Goal: Information Seeking & Learning: Learn about a topic

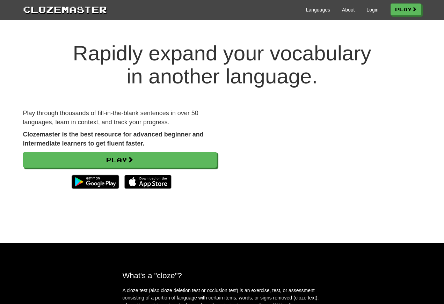
click at [367, 10] on link "Login" at bounding box center [372, 9] width 12 height 7
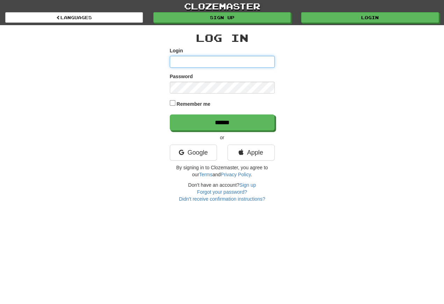
type input "**********"
click at [222, 123] on input "******" at bounding box center [222, 123] width 105 height 16
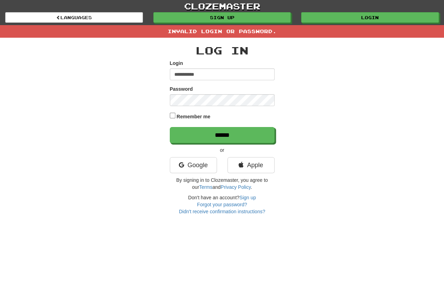
click at [209, 71] on input "**********" at bounding box center [222, 74] width 105 height 12
click at [209, 74] on input "**********" at bounding box center [222, 74] width 105 height 12
click at [216, 74] on input "**********" at bounding box center [222, 74] width 105 height 12
click at [114, 164] on div "**********" at bounding box center [222, 126] width 408 height 177
click at [213, 74] on input "**********" at bounding box center [222, 74] width 105 height 12
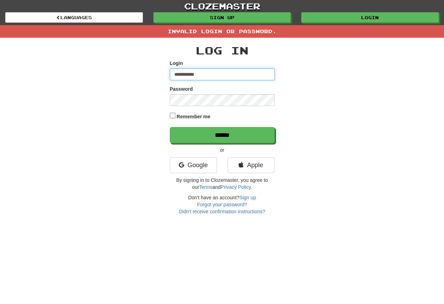
type input "**********"
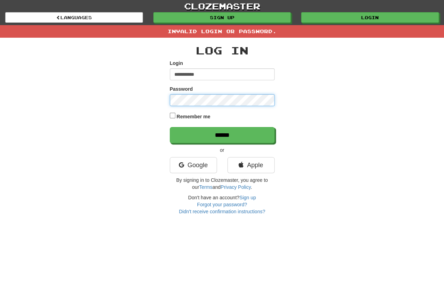
click at [222, 135] on input "******" at bounding box center [222, 135] width 105 height 16
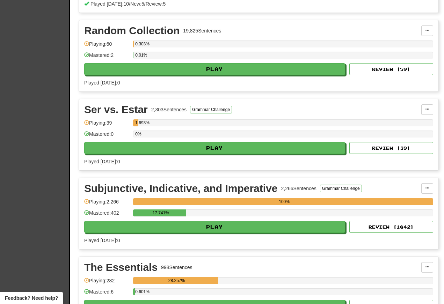
click at [120, 230] on button "Play" at bounding box center [214, 227] width 261 height 12
select select "**"
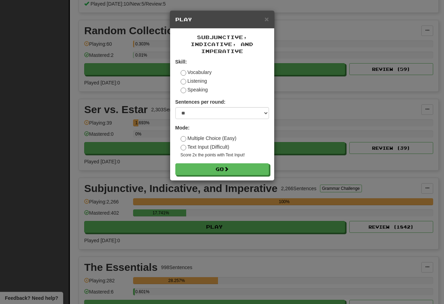
click at [198, 169] on button "Go" at bounding box center [222, 169] width 94 height 12
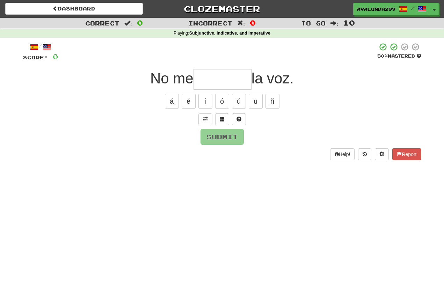
click at [204, 121] on span at bounding box center [205, 119] width 5 height 5
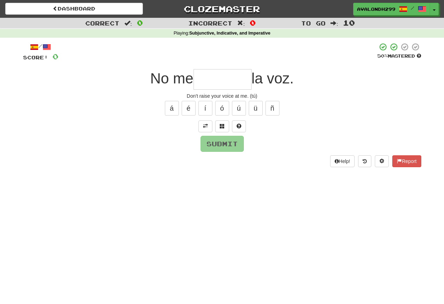
click at [203, 78] on input "text" at bounding box center [222, 79] width 58 height 21
type input "*"
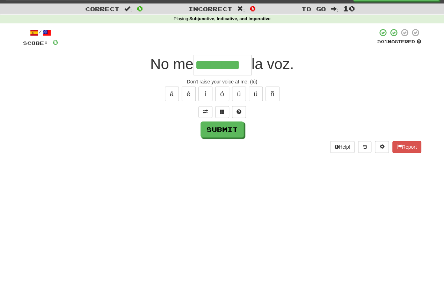
type input "********"
click at [219, 136] on button "Submit" at bounding box center [221, 144] width 43 height 16
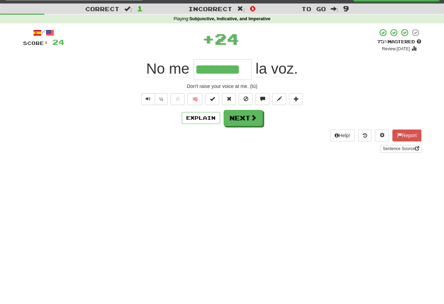
scroll to position [14, 0]
click at [146, 100] on span "Text-to-speech controls" at bounding box center [148, 98] width 5 height 5
click at [148, 95] on button "Text-to-speech controls" at bounding box center [148, 99] width 14 height 12
click at [148, 97] on span "Text-to-speech controls" at bounding box center [148, 98] width 5 height 5
click at [151, 94] on button "Text-to-speech controls" at bounding box center [148, 99] width 14 height 12
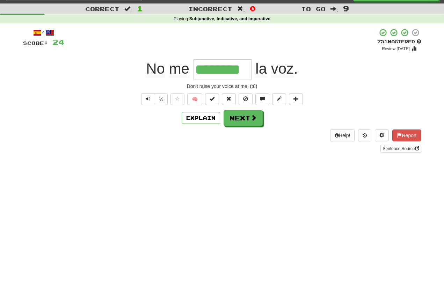
click at [149, 101] on span "Text-to-speech controls" at bounding box center [148, 98] width 5 height 5
click at [153, 97] on button "Text-to-speech controls" at bounding box center [148, 99] width 14 height 12
click at [150, 97] on button "Text-to-speech controls" at bounding box center [148, 99] width 14 height 12
click at [145, 95] on button "Text-to-speech controls" at bounding box center [148, 99] width 14 height 12
click at [147, 100] on span "Text-to-speech controls" at bounding box center [148, 98] width 5 height 5
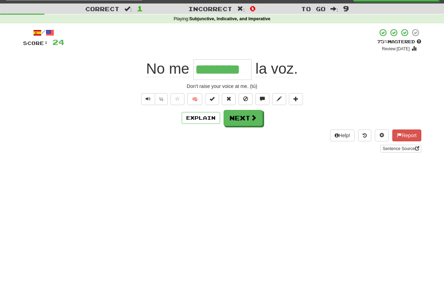
click at [152, 99] on button "Text-to-speech controls" at bounding box center [148, 99] width 14 height 12
click at [146, 97] on span "Text-to-speech controls" at bounding box center [148, 98] width 5 height 5
click at [146, 99] on span "Text-to-speech controls" at bounding box center [148, 98] width 5 height 5
click at [150, 101] on button "Text-to-speech controls" at bounding box center [148, 99] width 14 height 12
click at [148, 96] on span "Text-to-speech controls" at bounding box center [148, 98] width 5 height 5
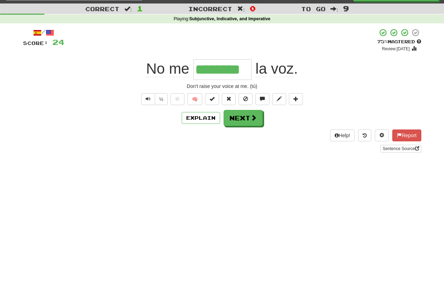
click at [147, 98] on span "Text-to-speech controls" at bounding box center [148, 98] width 5 height 5
click at [150, 98] on button "Text-to-speech controls" at bounding box center [148, 99] width 14 height 12
click at [153, 103] on button "Text-to-speech controls" at bounding box center [148, 99] width 14 height 12
click at [245, 121] on button "Next" at bounding box center [242, 118] width 39 height 16
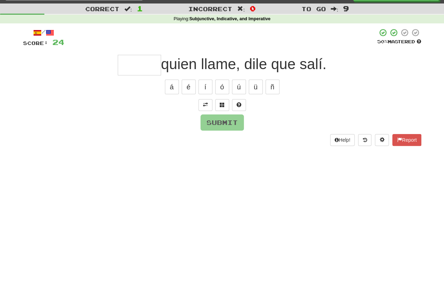
click at [200, 100] on button at bounding box center [205, 105] width 14 height 12
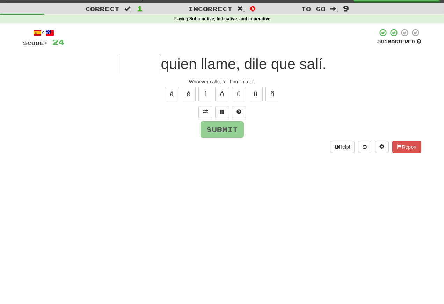
click at [130, 63] on input "text" at bounding box center [139, 65] width 43 height 21
type input "*"
click at [224, 112] on button at bounding box center [222, 112] width 14 height 12
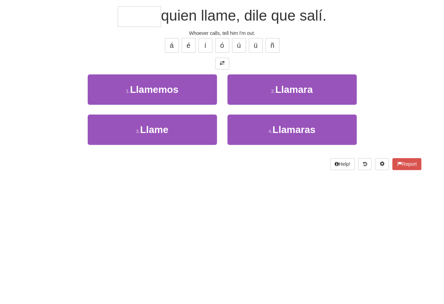
click at [150, 173] on span "Llame" at bounding box center [154, 178] width 28 height 11
type input "*****"
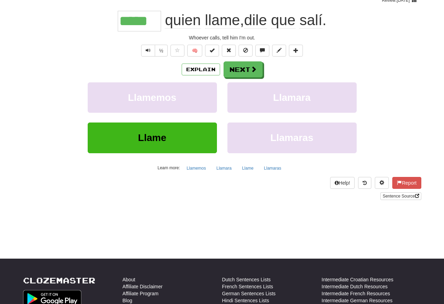
click at [146, 53] on span "Text-to-speech controls" at bounding box center [148, 50] width 5 height 5
click at [148, 48] on span "Text-to-speech controls" at bounding box center [148, 50] width 5 height 5
click at [150, 49] on button "Text-to-speech controls" at bounding box center [148, 51] width 14 height 12
click at [149, 50] on span "Text-to-speech controls" at bounding box center [148, 50] width 5 height 5
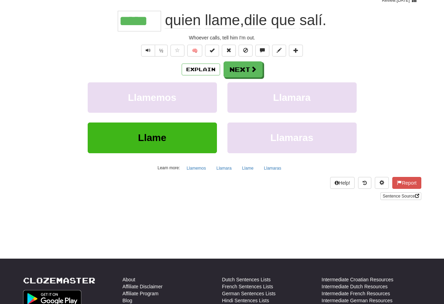
click at [148, 50] on span "Text-to-speech controls" at bounding box center [148, 50] width 5 height 5
click at [149, 53] on span "Text-to-speech controls" at bounding box center [148, 50] width 5 height 5
click at [148, 52] on span "Text-to-speech controls" at bounding box center [148, 50] width 5 height 5
click at [236, 69] on button "Next" at bounding box center [242, 69] width 39 height 16
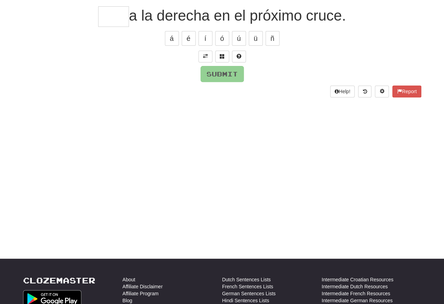
click at [205, 54] on span at bounding box center [205, 56] width 5 height 5
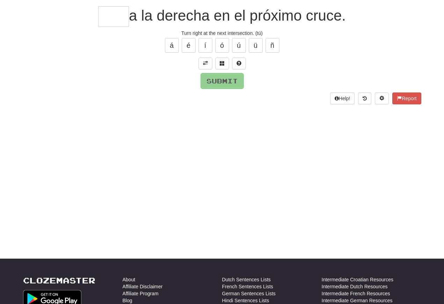
click at [201, 63] on button at bounding box center [205, 64] width 14 height 12
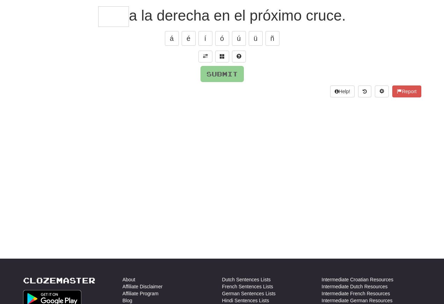
click at [204, 57] on span at bounding box center [205, 56] width 5 height 5
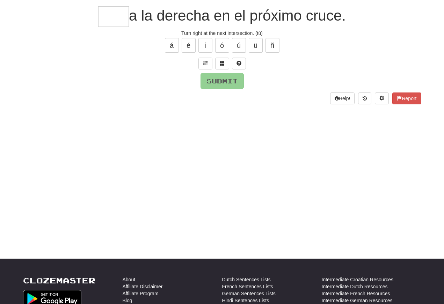
click at [102, 18] on input "text" at bounding box center [113, 16] width 31 height 21
type input "*"
click at [219, 85] on button "Submit" at bounding box center [221, 81] width 43 height 16
type input "****"
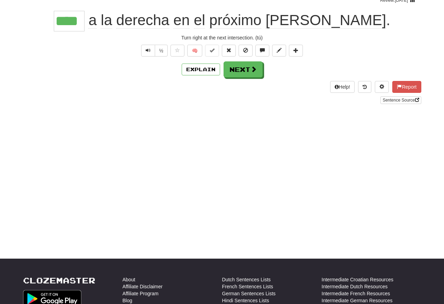
click at [147, 52] on span "Text-to-speech controls" at bounding box center [148, 50] width 5 height 5
click at [147, 51] on span "Text-to-speech controls" at bounding box center [148, 50] width 5 height 5
click at [149, 52] on span "Text-to-speech controls" at bounding box center [148, 50] width 5 height 5
click at [146, 51] on span "Text-to-speech controls" at bounding box center [148, 50] width 5 height 5
click at [149, 48] on span "Text-to-speech controls" at bounding box center [148, 50] width 5 height 5
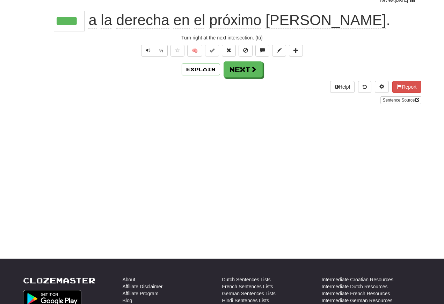
click at [148, 50] on span "Text-to-speech controls" at bounding box center [148, 50] width 5 height 5
click at [236, 69] on button "Next" at bounding box center [242, 69] width 39 height 16
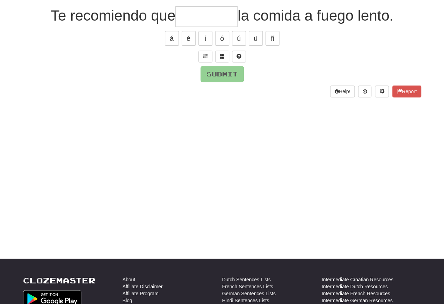
click at [206, 54] on span at bounding box center [205, 56] width 5 height 5
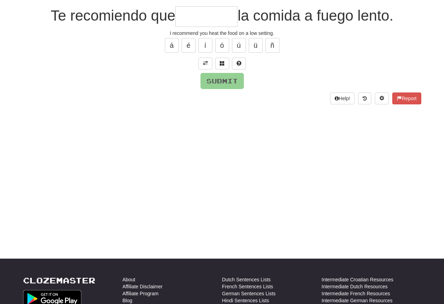
click at [184, 21] on input "text" at bounding box center [206, 16] width 62 height 21
click at [228, 47] on button "ó" at bounding box center [222, 45] width 14 height 15
click at [225, 63] on button at bounding box center [222, 64] width 14 height 12
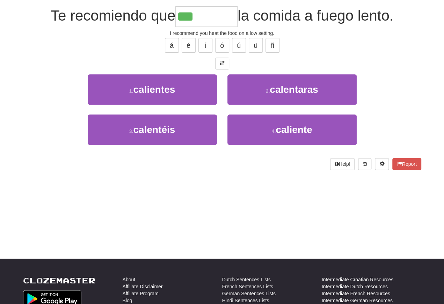
click at [264, 131] on button "4 . caliente" at bounding box center [291, 130] width 129 height 30
type input "*********"
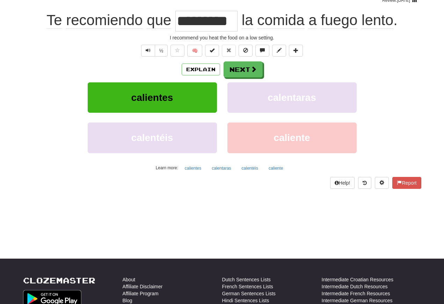
click at [150, 51] on button "Text-to-speech controls" at bounding box center [148, 51] width 14 height 12
click at [149, 51] on span "Text-to-speech controls" at bounding box center [148, 50] width 5 height 5
click at [153, 50] on button "Text-to-speech controls" at bounding box center [148, 51] width 14 height 12
click at [149, 52] on span "Text-to-speech controls" at bounding box center [148, 50] width 5 height 5
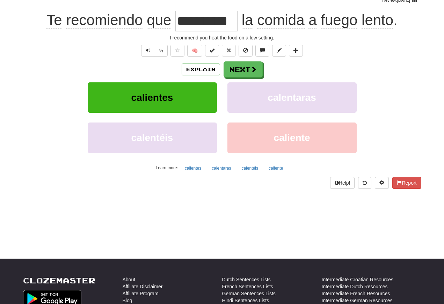
click at [150, 49] on button "Text-to-speech controls" at bounding box center [148, 51] width 14 height 12
click at [150, 48] on button "Text-to-speech controls" at bounding box center [148, 51] width 14 height 12
click at [152, 50] on button "Text-to-speech controls" at bounding box center [148, 51] width 14 height 12
click at [146, 49] on span "Text-to-speech controls" at bounding box center [148, 50] width 5 height 5
click at [150, 52] on button "Text-to-speech controls" at bounding box center [148, 51] width 14 height 12
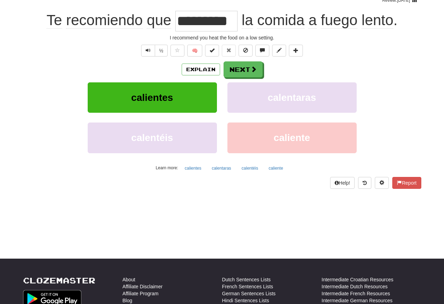
click at [239, 72] on button "Next" at bounding box center [242, 69] width 39 height 16
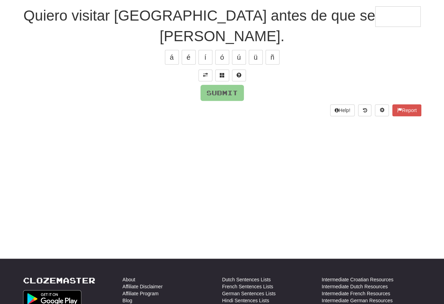
click at [208, 69] on button at bounding box center [205, 75] width 14 height 12
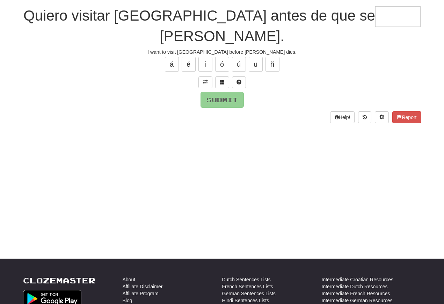
click at [375, 18] on input "text" at bounding box center [397, 16] width 45 height 21
click at [207, 57] on button "í" at bounding box center [205, 64] width 14 height 15
click at [206, 57] on button "í" at bounding box center [205, 64] width 14 height 15
click at [226, 57] on button "ó" at bounding box center [222, 64] width 14 height 15
click at [191, 57] on button "é" at bounding box center [189, 64] width 14 height 15
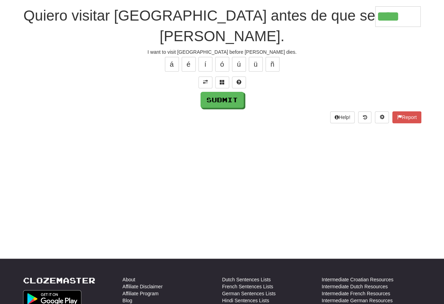
click at [167, 57] on button "á" at bounding box center [172, 64] width 14 height 15
click at [223, 80] on span at bounding box center [222, 82] width 5 height 5
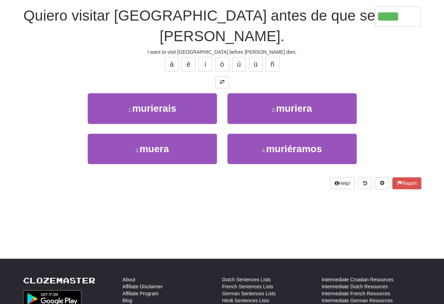
click at [149, 143] on span "muera" at bounding box center [153, 148] width 29 height 11
type input "*****"
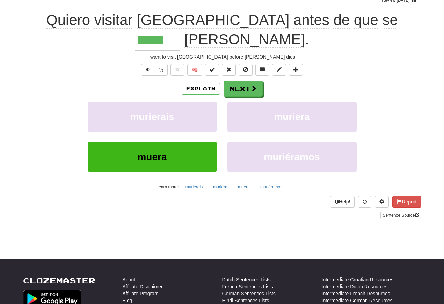
click at [146, 67] on span "Text-to-speech controls" at bounding box center [148, 69] width 5 height 5
click at [149, 67] on span "Text-to-speech controls" at bounding box center [148, 69] width 5 height 5
click at [151, 64] on button "Text-to-speech controls" at bounding box center [148, 70] width 14 height 12
click at [146, 67] on span "Text-to-speech controls" at bounding box center [148, 69] width 5 height 5
click at [148, 64] on button "Text-to-speech controls" at bounding box center [148, 70] width 14 height 12
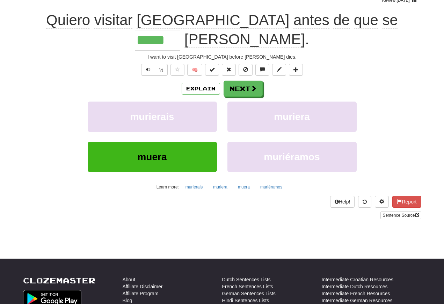
click at [238, 81] on button "Next" at bounding box center [242, 89] width 39 height 16
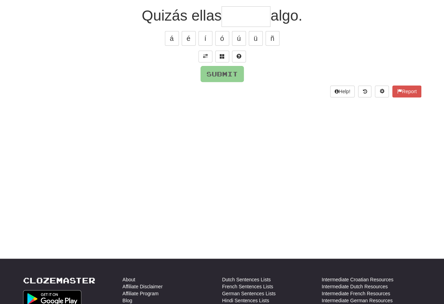
click at [203, 55] on span at bounding box center [205, 56] width 5 height 5
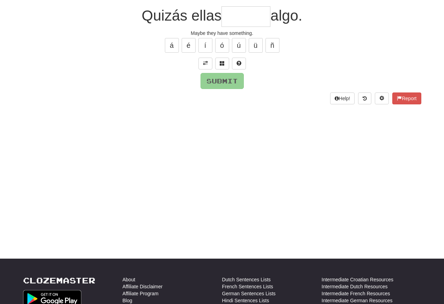
click at [229, 18] on input "text" at bounding box center [245, 16] width 49 height 21
type input "******"
click at [216, 81] on button "Submit" at bounding box center [221, 81] width 43 height 16
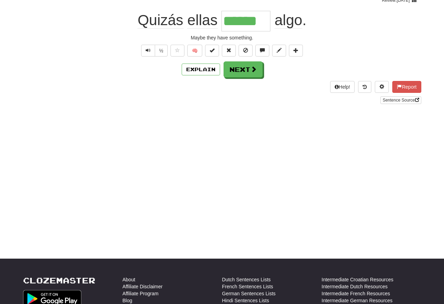
click at [150, 50] on button "Text-to-speech controls" at bounding box center [148, 51] width 14 height 12
click at [148, 52] on span "Text-to-speech controls" at bounding box center [148, 50] width 5 height 5
click at [149, 49] on span "Text-to-speech controls" at bounding box center [148, 50] width 5 height 5
click at [149, 51] on span "Text-to-speech controls" at bounding box center [148, 50] width 5 height 5
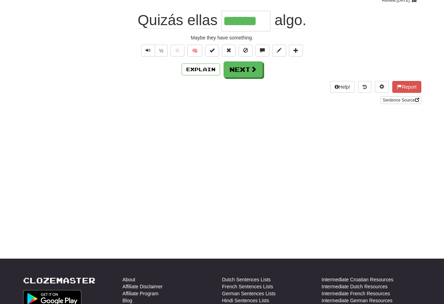
click at [134, 61] on div "/ Score: 96 + 16 50 % Mastered Review: 2025-08-29 Quizás ellas ****** algo . Ma…" at bounding box center [222, 42] width 398 height 124
click at [147, 48] on span "Text-to-speech controls" at bounding box center [148, 50] width 5 height 5
click at [148, 50] on span "Text-to-speech controls" at bounding box center [148, 50] width 5 height 5
click at [150, 53] on button "Text-to-speech controls" at bounding box center [148, 51] width 14 height 12
click at [148, 50] on span "Text-to-speech controls" at bounding box center [148, 50] width 5 height 5
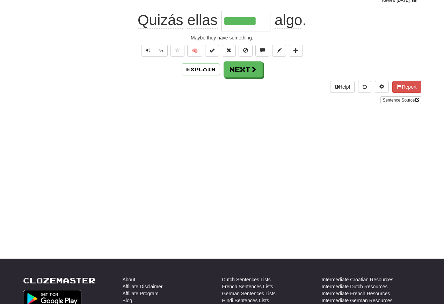
click at [236, 67] on button "Next" at bounding box center [242, 69] width 39 height 16
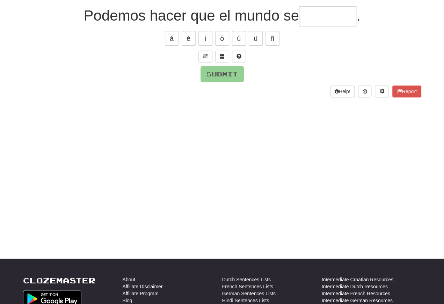
click at [206, 58] on span at bounding box center [205, 56] width 5 height 5
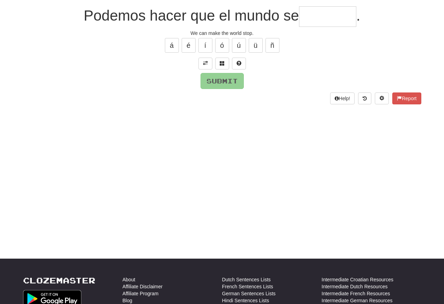
click at [310, 19] on input "text" at bounding box center [327, 16] width 57 height 21
type input "*"
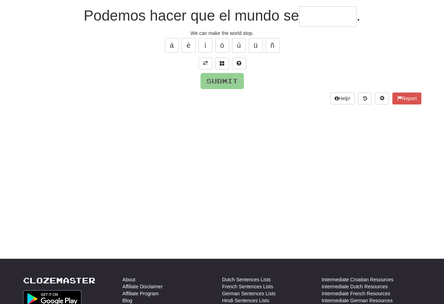
click at [222, 62] on span at bounding box center [222, 63] width 5 height 5
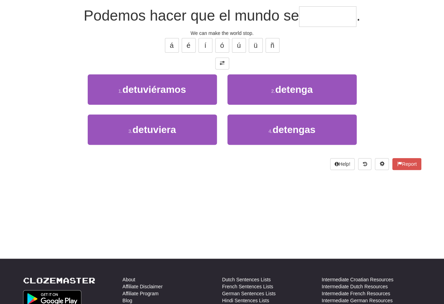
click at [270, 85] on button "2 . detenga" at bounding box center [291, 89] width 129 height 30
type input "*******"
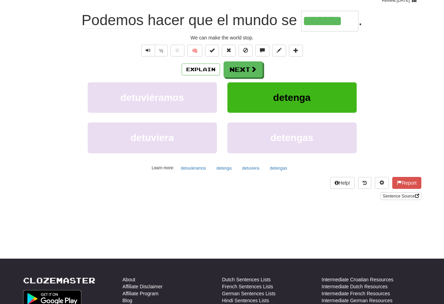
click at [148, 51] on span "Text-to-speech controls" at bounding box center [148, 50] width 5 height 5
click at [148, 50] on span "Text-to-speech controls" at bounding box center [148, 50] width 5 height 5
click at [149, 50] on span "Text-to-speech controls" at bounding box center [148, 50] width 5 height 5
click at [148, 52] on span "Text-to-speech controls" at bounding box center [148, 50] width 5 height 5
click at [147, 46] on button "Text-to-speech controls" at bounding box center [148, 51] width 14 height 12
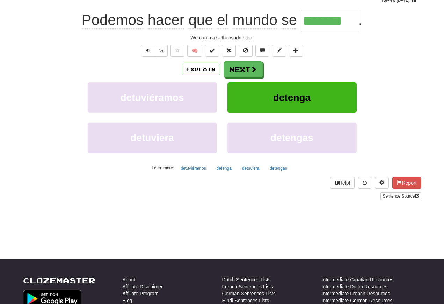
click at [150, 52] on button "Text-to-speech controls" at bounding box center [148, 51] width 14 height 12
click at [150, 48] on button "Text-to-speech controls" at bounding box center [148, 51] width 14 height 12
click at [148, 52] on span "Text-to-speech controls" at bounding box center [148, 50] width 5 height 5
click at [237, 69] on button "Next" at bounding box center [242, 69] width 39 height 16
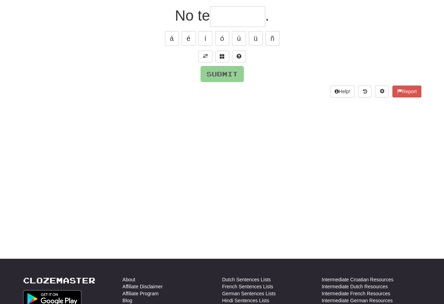
click at [205, 54] on span at bounding box center [205, 56] width 5 height 5
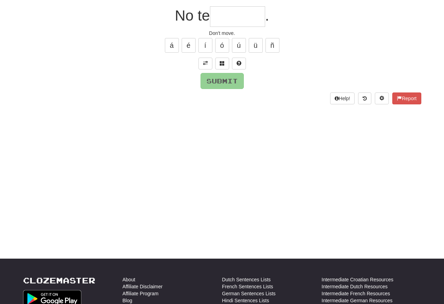
click at [221, 20] on input "text" at bounding box center [237, 16] width 55 height 21
type input "******"
click at [215, 80] on button "Submit" at bounding box center [221, 81] width 43 height 16
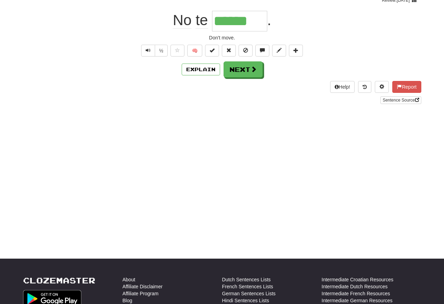
click at [146, 52] on span "Text-to-speech controls" at bounding box center [148, 50] width 5 height 5
click at [150, 50] on button "Text-to-speech controls" at bounding box center [148, 51] width 14 height 12
click at [148, 50] on span "Text-to-speech controls" at bounding box center [148, 50] width 5 height 5
click at [152, 52] on button "Text-to-speech controls" at bounding box center [148, 51] width 14 height 12
click at [145, 47] on button "Text-to-speech controls" at bounding box center [148, 51] width 14 height 12
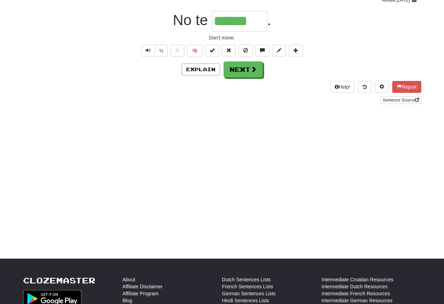
click at [149, 48] on span "Text-to-speech controls" at bounding box center [148, 50] width 5 height 5
click at [148, 48] on span "Text-to-speech controls" at bounding box center [148, 50] width 5 height 5
click at [146, 50] on span "Text-to-speech controls" at bounding box center [148, 50] width 5 height 5
click at [238, 69] on button "Next" at bounding box center [242, 69] width 39 height 16
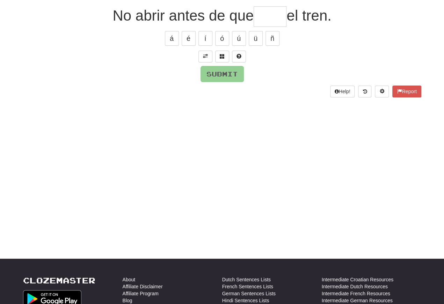
click at [206, 54] on span at bounding box center [205, 56] width 5 height 5
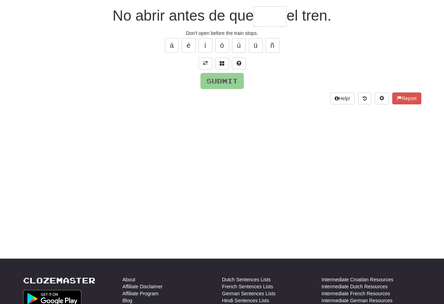
click at [259, 16] on input "text" at bounding box center [269, 16] width 33 height 21
type input "****"
click at [217, 83] on button "Submit" at bounding box center [221, 81] width 43 height 16
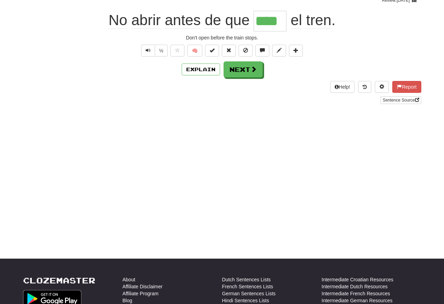
click at [146, 57] on button "Text-to-speech controls" at bounding box center [148, 51] width 14 height 12
click at [146, 51] on span "Text-to-speech controls" at bounding box center [148, 50] width 5 height 5
click at [149, 53] on span "Text-to-speech controls" at bounding box center [148, 50] width 5 height 5
click at [239, 74] on button "Next" at bounding box center [242, 69] width 39 height 16
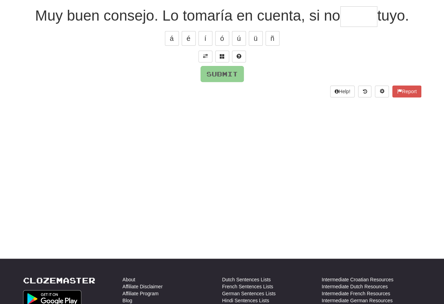
click at [203, 54] on span at bounding box center [205, 56] width 5 height 5
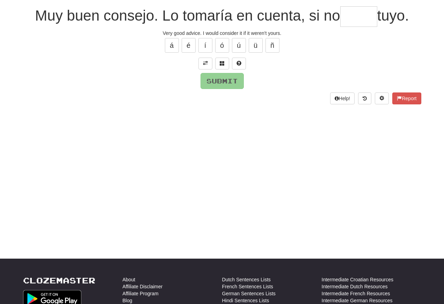
click at [348, 18] on input "text" at bounding box center [358, 16] width 37 height 21
type input "*****"
click at [214, 82] on button "Submit" at bounding box center [221, 81] width 43 height 16
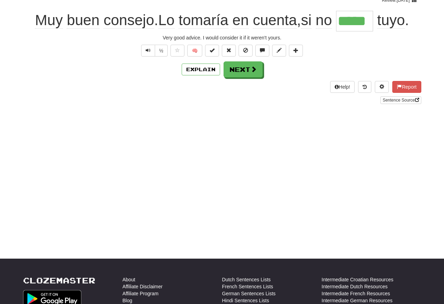
click at [147, 53] on span "Text-to-speech controls" at bounding box center [148, 50] width 5 height 5
click at [149, 52] on span "Text-to-speech controls" at bounding box center [148, 50] width 5 height 5
click at [147, 50] on span "Text-to-speech controls" at bounding box center [148, 50] width 5 height 5
click at [148, 52] on span "Text-to-speech controls" at bounding box center [148, 50] width 5 height 5
click at [147, 51] on span "Text-to-speech controls" at bounding box center [148, 50] width 5 height 5
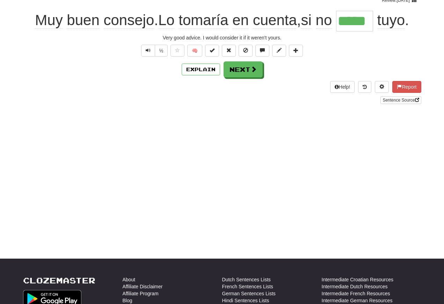
click at [238, 73] on button "Next" at bounding box center [242, 69] width 39 height 16
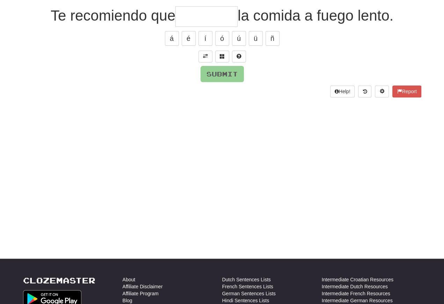
click at [207, 56] on span at bounding box center [205, 56] width 5 height 5
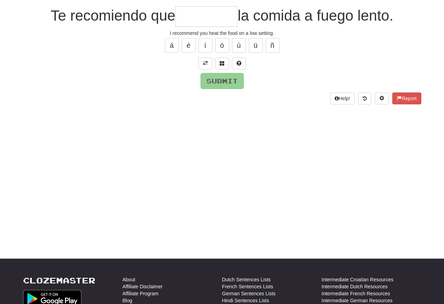
click at [178, 20] on input "text" at bounding box center [206, 16] width 62 height 21
type input "*********"
click at [221, 82] on button "Submit" at bounding box center [221, 81] width 43 height 16
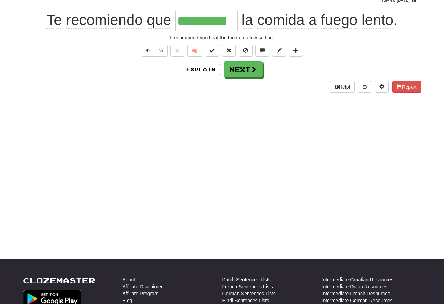
click at [144, 51] on button "Text-to-speech controls" at bounding box center [148, 51] width 14 height 12
click at [146, 52] on span "Text-to-speech controls" at bounding box center [148, 50] width 5 height 5
click at [149, 52] on span "Text-to-speech controls" at bounding box center [148, 50] width 5 height 5
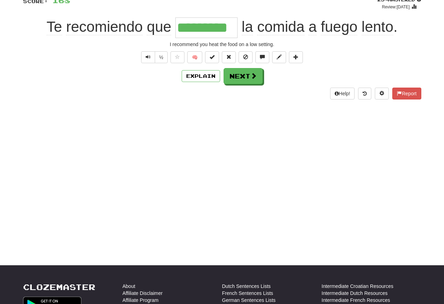
scroll to position [56, 0]
click at [236, 79] on button "Next" at bounding box center [242, 76] width 39 height 16
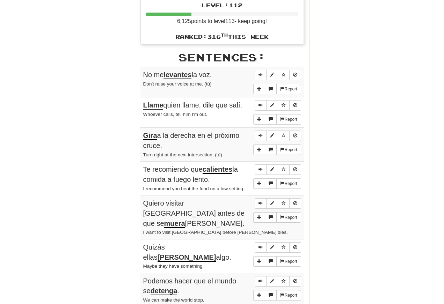
scroll to position [356, 0]
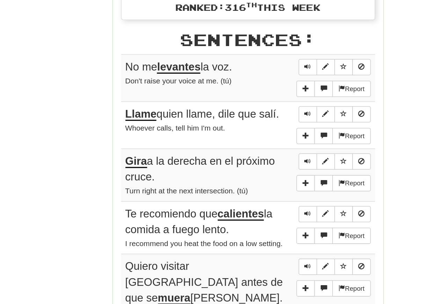
click at [258, 72] on span "Sentence controls" at bounding box center [260, 74] width 4 height 4
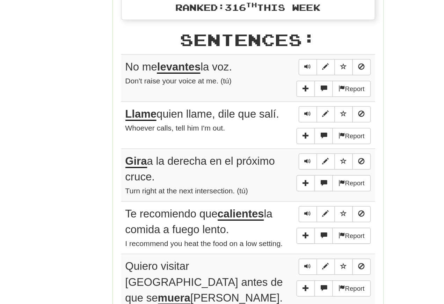
click at [258, 72] on span "Sentence controls" at bounding box center [260, 74] width 4 height 4
click at [255, 99] on button "Sentence controls" at bounding box center [261, 104] width 12 height 10
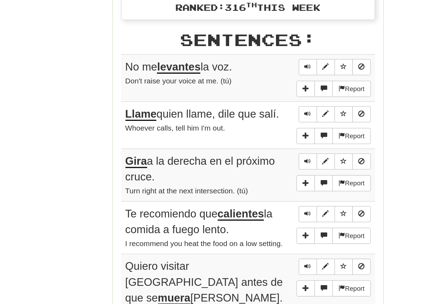
click at [258, 102] on span "Sentence controls" at bounding box center [260, 104] width 4 height 4
click at [258, 133] on span "Sentence controls" at bounding box center [260, 135] width 4 height 4
click at [255, 130] on button "Sentence controls" at bounding box center [261, 135] width 12 height 10
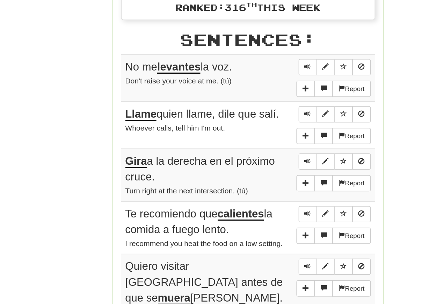
click at [258, 133] on span "Sentence controls" at bounding box center [260, 135] width 4 height 4
click at [255, 130] on button "Sentence controls" at bounding box center [261, 135] width 12 height 10
click at [258, 133] on span "Sentence controls" at bounding box center [260, 135] width 4 height 4
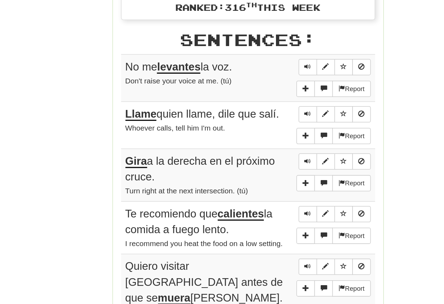
click at [258, 133] on span "Sentence controls" at bounding box center [260, 135] width 4 height 4
click at [258, 167] on span "Sentence controls" at bounding box center [260, 169] width 4 height 4
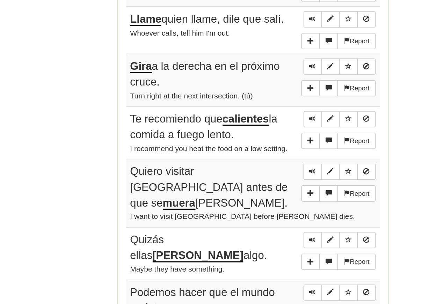
click at [258, 167] on span "Sentence controls" at bounding box center [260, 169] width 4 height 4
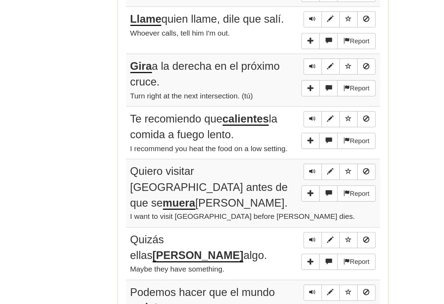
click at [258, 200] on span "Sentence controls" at bounding box center [260, 202] width 4 height 4
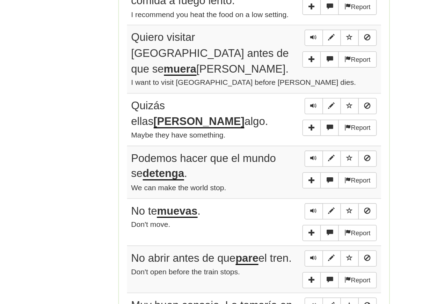
scroll to position [435, 0]
click at [258, 122] on span "Sentence controls" at bounding box center [260, 124] width 4 height 4
click at [258, 166] on span "Sentence controls" at bounding box center [260, 168] width 4 height 4
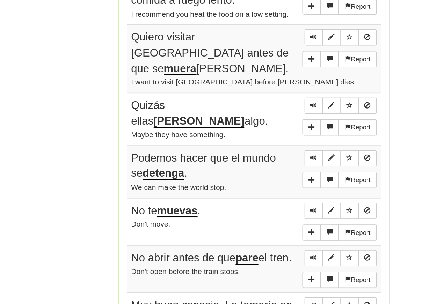
click at [258, 166] on span "Sentence controls" at bounding box center [260, 168] width 4 height 4
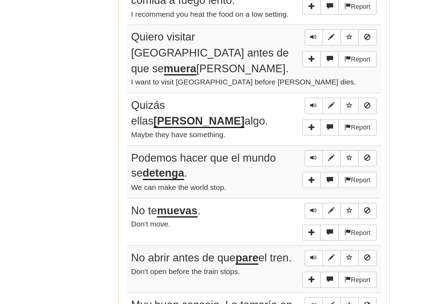
click at [258, 200] on span "Sentence controls" at bounding box center [260, 202] width 4 height 4
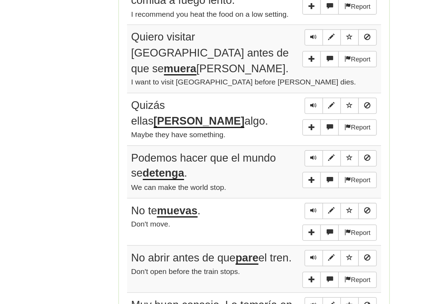
click at [258, 200] on span "Sentence controls" at bounding box center [260, 202] width 4 height 4
click at [258, 234] on span "Sentence controls" at bounding box center [260, 236] width 4 height 4
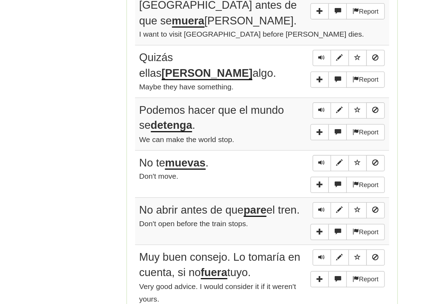
scroll to position [466, 0]
click at [255, 200] on button "Sentence controls" at bounding box center [261, 205] width 12 height 10
click at [258, 202] on span "Sentence controls" at bounding box center [260, 204] width 4 height 4
click at [258, 233] on span "Sentence controls" at bounding box center [260, 235] width 4 height 4
click at [255, 230] on button "Sentence controls" at bounding box center [261, 235] width 12 height 10
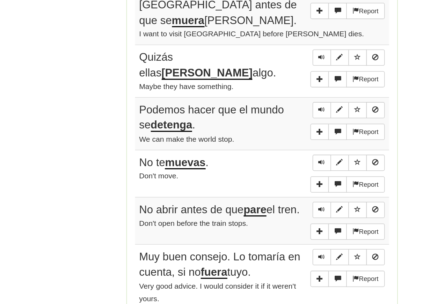
click at [258, 233] on span "Sentence controls" at bounding box center [260, 235] width 4 height 4
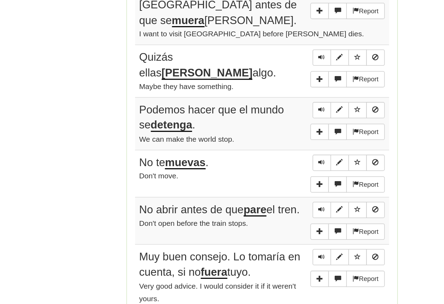
click at [258, 233] on span "Sentence controls" at bounding box center [260, 235] width 4 height 4
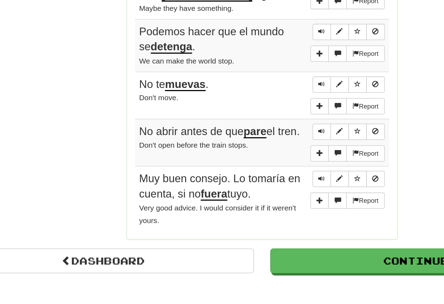
scroll to position [517, 0]
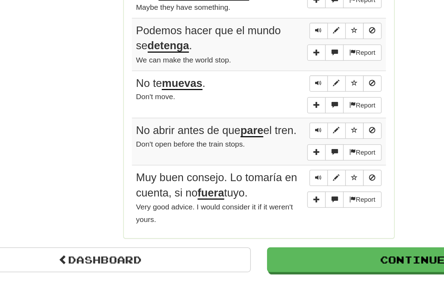
click at [258, 212] on span "Sentence controls" at bounding box center [260, 214] width 4 height 4
click at [81, 259] on link "Dashboard" at bounding box center [120, 267] width 194 height 16
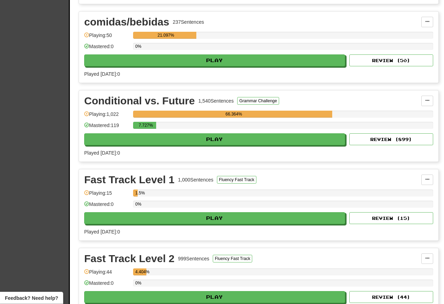
scroll to position [1247, 0]
click at [119, 142] on button "Play" at bounding box center [214, 139] width 261 height 12
select select "**"
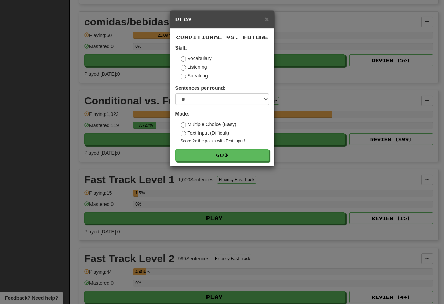
click at [198, 161] on button "Go" at bounding box center [222, 155] width 94 height 12
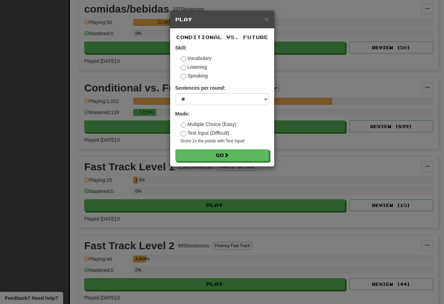
click at [223, 158] on form "Skill: Vocabulary Listening Speaking Sentences per round: * ** ** ** ** ** *** …" at bounding box center [222, 102] width 94 height 117
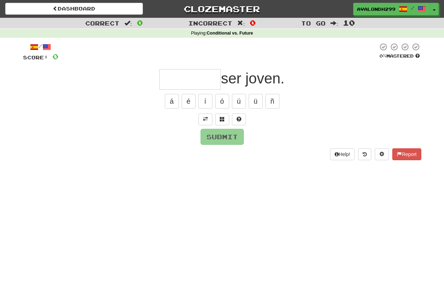
click at [203, 117] on span at bounding box center [205, 119] width 5 height 5
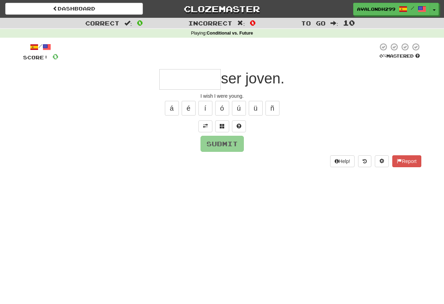
click at [163, 82] on input "text" at bounding box center [189, 79] width 61 height 21
type input "*"
click at [223, 126] on span at bounding box center [222, 126] width 5 height 5
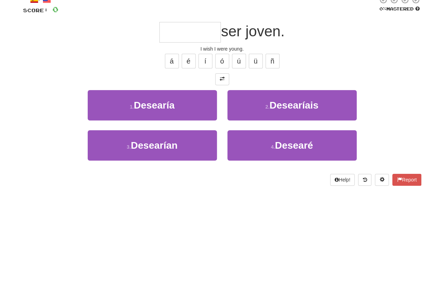
click at [51, 120] on div at bounding box center [222, 126] width 398 height 12
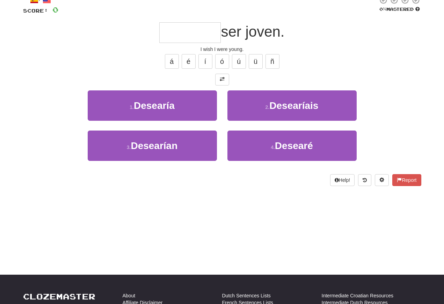
click at [274, 145] on small "4 ." at bounding box center [273, 148] width 4 height 6
type input "********"
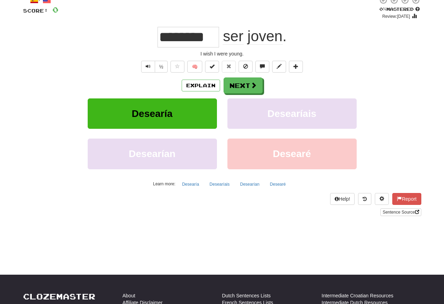
click at [146, 66] on span "Text-to-speech controls" at bounding box center [148, 66] width 5 height 5
click at [147, 65] on span "Text-to-speech controls" at bounding box center [148, 66] width 5 height 5
click at [240, 86] on button "Next" at bounding box center [242, 86] width 39 height 16
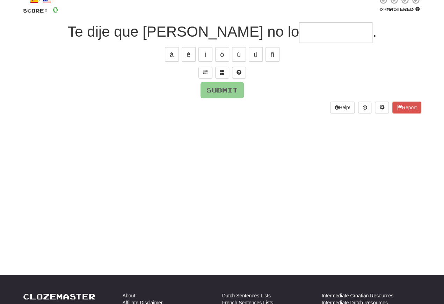
click at [170, 91] on div "Submit" at bounding box center [222, 90] width 398 height 16
click at [169, 93] on div "Submit" at bounding box center [222, 90] width 398 height 16
click at [178, 89] on div "Submit" at bounding box center [222, 90] width 398 height 16
click at [204, 71] on span at bounding box center [205, 72] width 5 height 5
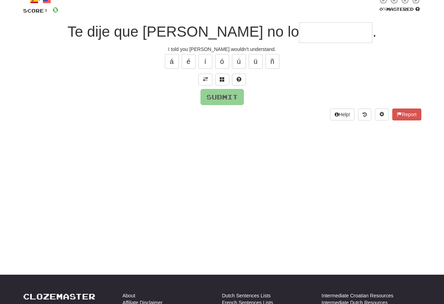
click at [299, 34] on input "text" at bounding box center [335, 32] width 73 height 21
type input "*"
click at [208, 72] on div "/ Score: 0 0 % Mastered Te dije que Tomás no lo ******** . I told you Tom would…" at bounding box center [222, 58] width 398 height 124
click at [205, 59] on button "í" at bounding box center [205, 61] width 14 height 15
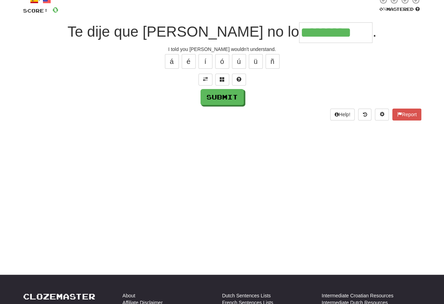
click at [171, 66] on button "á" at bounding box center [172, 61] width 14 height 15
click at [195, 64] on button "é" at bounding box center [189, 61] width 14 height 15
click at [222, 60] on button "ó" at bounding box center [222, 61] width 14 height 15
type input "**********"
click at [215, 96] on button "Submit" at bounding box center [221, 97] width 43 height 16
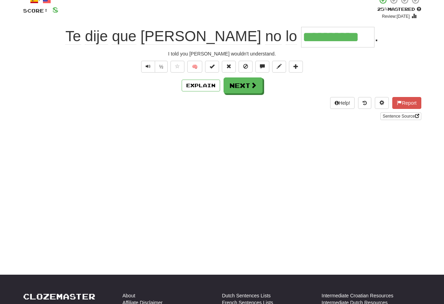
click at [147, 70] on button "Text-to-speech controls" at bounding box center [148, 67] width 14 height 12
click at [148, 67] on span "Text-to-speech controls" at bounding box center [148, 66] width 5 height 5
click at [149, 65] on span "Text-to-speech controls" at bounding box center [148, 66] width 5 height 5
click at [150, 65] on button "Text-to-speech controls" at bounding box center [148, 67] width 14 height 12
click at [150, 68] on button "Text-to-speech controls" at bounding box center [148, 67] width 14 height 12
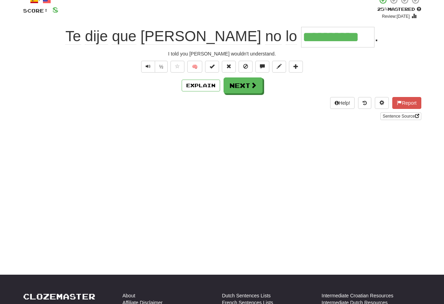
click at [147, 67] on span "Text-to-speech controls" at bounding box center [148, 66] width 5 height 5
click at [237, 84] on button "Next" at bounding box center [242, 86] width 39 height 16
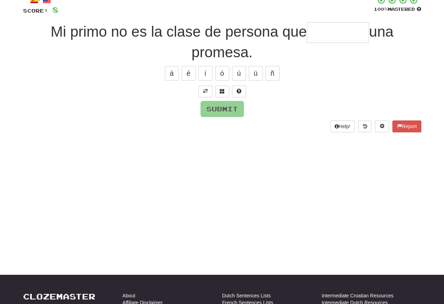
click at [209, 88] on button at bounding box center [205, 92] width 14 height 12
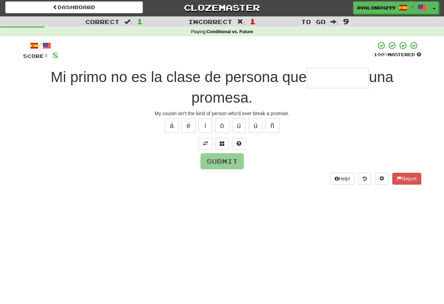
scroll to position [0, 0]
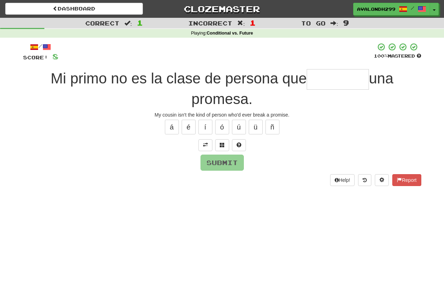
click at [315, 79] on input "text" at bounding box center [338, 79] width 62 height 21
click at [207, 128] on button "í" at bounding box center [205, 127] width 14 height 15
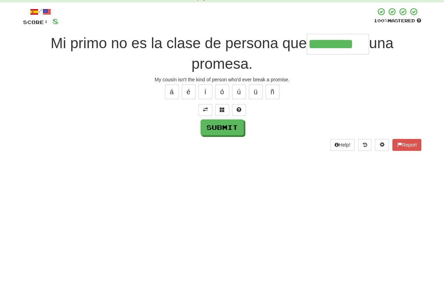
type input "********"
click at [220, 155] on button "Submit" at bounding box center [221, 163] width 43 height 16
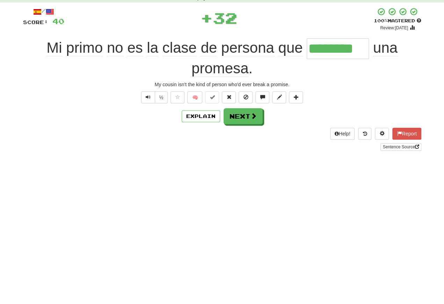
scroll to position [35, 0]
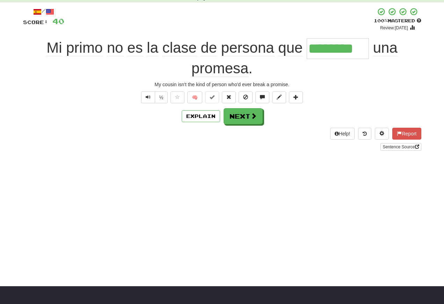
click at [174, 154] on div "/ Score: 40 + 32 100 % Mastered Review: 2026-02-15 Mi primo no es la clase de p…" at bounding box center [222, 81] width 398 height 158
click at [145, 150] on div "Sentence Source" at bounding box center [222, 147] width 398 height 8
click at [147, 95] on span "Text-to-speech controls" at bounding box center [148, 97] width 5 height 5
click at [146, 97] on span "Text-to-speech controls" at bounding box center [148, 97] width 5 height 5
click at [148, 98] on span "Text-to-speech controls" at bounding box center [148, 97] width 5 height 5
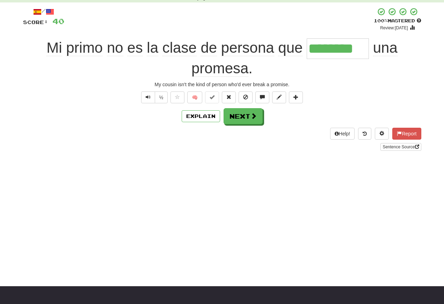
click at [149, 96] on span "Text-to-speech controls" at bounding box center [148, 97] width 5 height 5
click at [150, 96] on button "Text-to-speech controls" at bounding box center [148, 97] width 14 height 12
click at [151, 98] on button "Text-to-speech controls" at bounding box center [148, 97] width 14 height 12
click at [152, 98] on button "Text-to-speech controls" at bounding box center [148, 97] width 14 height 12
click at [240, 118] on button "Next" at bounding box center [242, 116] width 39 height 16
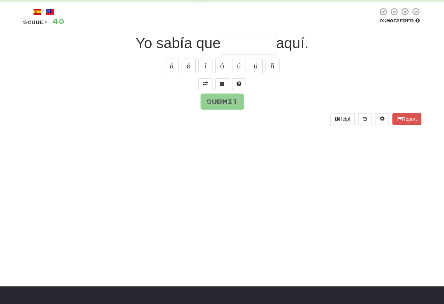
click at [205, 87] on button at bounding box center [205, 84] width 14 height 12
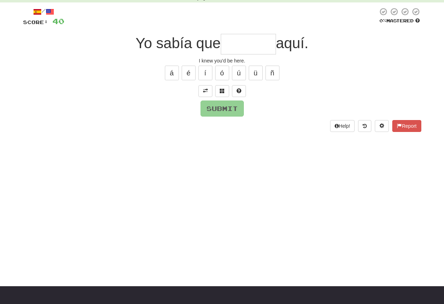
click at [206, 88] on span at bounding box center [205, 90] width 5 height 5
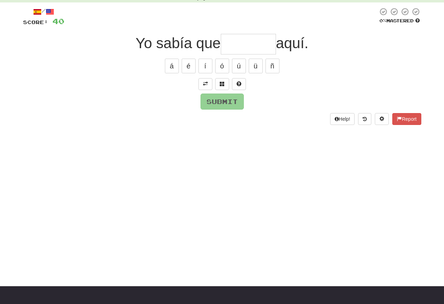
click at [204, 84] on span at bounding box center [205, 83] width 5 height 5
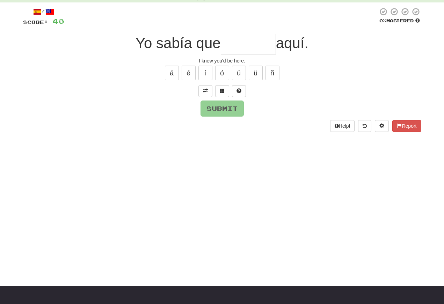
click at [231, 47] on input "text" at bounding box center [248, 44] width 55 height 21
click at [211, 77] on button "í" at bounding box center [205, 73] width 14 height 15
type input "********"
click at [216, 106] on button "Submit" at bounding box center [221, 109] width 43 height 16
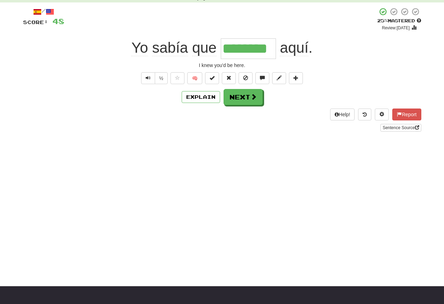
click at [151, 78] on button "Text-to-speech controls" at bounding box center [148, 78] width 14 height 12
click at [147, 79] on span "Text-to-speech controls" at bounding box center [148, 77] width 5 height 5
click at [148, 80] on span "Text-to-speech controls" at bounding box center [148, 77] width 5 height 5
click at [141, 84] on button "Text-to-speech controls" at bounding box center [148, 78] width 14 height 12
click at [149, 80] on span "Text-to-speech controls" at bounding box center [148, 77] width 5 height 5
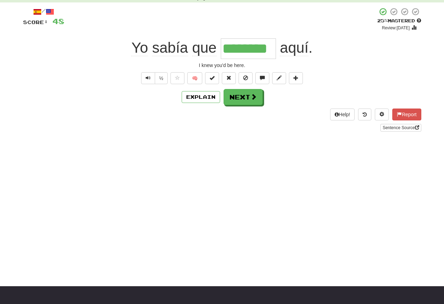
click at [149, 79] on span "Text-to-speech controls" at bounding box center [148, 77] width 5 height 5
click at [149, 80] on span "Text-to-speech controls" at bounding box center [148, 77] width 5 height 5
click at [149, 79] on span "Text-to-speech controls" at bounding box center [148, 77] width 5 height 5
click at [144, 78] on button "Text-to-speech controls" at bounding box center [148, 78] width 14 height 12
click at [153, 80] on button "Text-to-speech controls" at bounding box center [148, 78] width 14 height 12
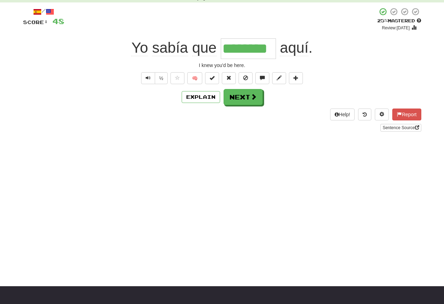
click at [148, 79] on span "Text-to-speech controls" at bounding box center [148, 77] width 5 height 5
click at [239, 95] on button "Next" at bounding box center [242, 97] width 39 height 16
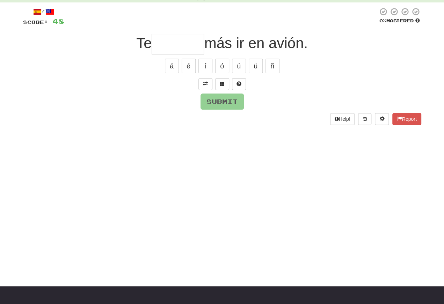
click at [204, 82] on span at bounding box center [205, 83] width 5 height 5
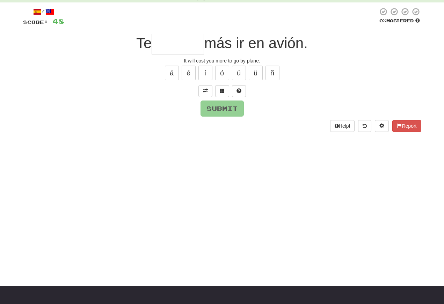
click at [156, 48] on input "text" at bounding box center [178, 44] width 52 height 21
click at [171, 76] on button "á" at bounding box center [172, 73] width 14 height 15
type input "*******"
click at [214, 111] on button "Submit" at bounding box center [221, 109] width 43 height 16
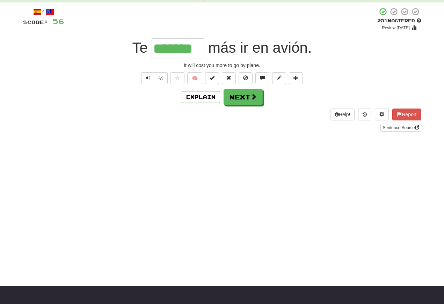
click at [145, 82] on button "Text-to-speech controls" at bounding box center [148, 78] width 14 height 12
click at [146, 80] on span "Text-to-speech controls" at bounding box center [148, 77] width 5 height 5
click at [148, 80] on span "Text-to-speech controls" at bounding box center [148, 77] width 5 height 5
click at [146, 77] on span "Text-to-speech controls" at bounding box center [148, 77] width 5 height 5
click at [147, 76] on span "Text-to-speech controls" at bounding box center [148, 77] width 5 height 5
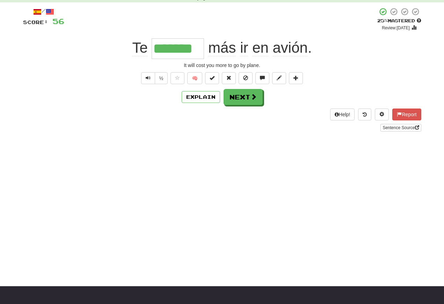
click at [149, 77] on span "Text-to-speech controls" at bounding box center [148, 77] width 5 height 5
click at [148, 78] on span "Text-to-speech controls" at bounding box center [148, 77] width 5 height 5
click at [147, 80] on span "Text-to-speech controls" at bounding box center [148, 77] width 5 height 5
click at [237, 105] on button "Next" at bounding box center [242, 97] width 39 height 16
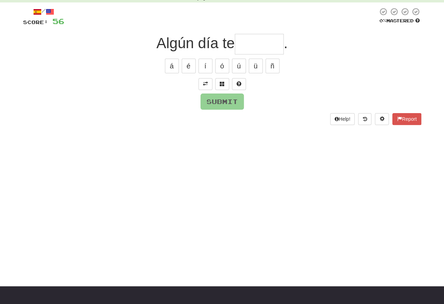
click at [208, 84] on button at bounding box center [205, 84] width 14 height 12
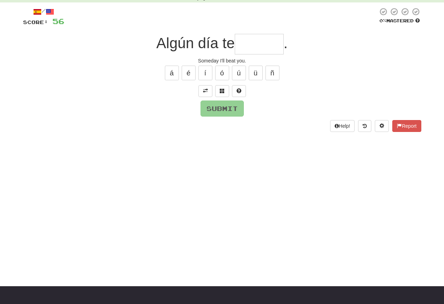
click at [242, 47] on input "text" at bounding box center [259, 44] width 49 height 21
click at [189, 75] on button "é" at bounding box center [189, 73] width 14 height 15
type input "******"
click at [222, 106] on button "Submit" at bounding box center [221, 109] width 43 height 16
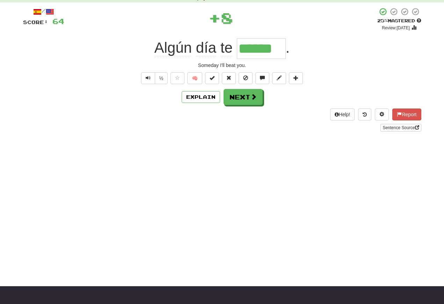
click at [148, 78] on span "Text-to-speech controls" at bounding box center [148, 77] width 5 height 5
click at [144, 76] on button "Text-to-speech controls" at bounding box center [148, 78] width 14 height 12
click at [143, 76] on button "Text-to-speech controls" at bounding box center [148, 78] width 14 height 12
click at [147, 75] on button "Text-to-speech controls" at bounding box center [148, 78] width 14 height 12
click at [148, 77] on span "Text-to-speech controls" at bounding box center [148, 77] width 5 height 5
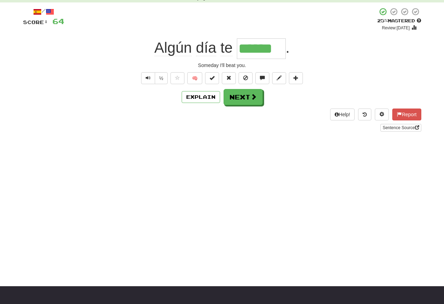
click at [147, 83] on button "Text-to-speech controls" at bounding box center [148, 78] width 14 height 12
click at [239, 98] on button "Next" at bounding box center [242, 97] width 39 height 16
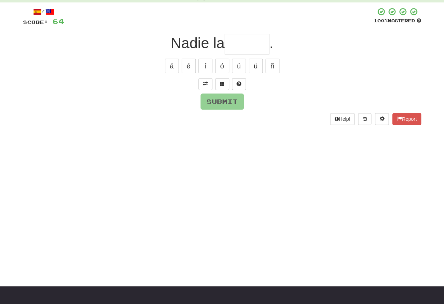
click at [208, 84] on button at bounding box center [205, 84] width 14 height 12
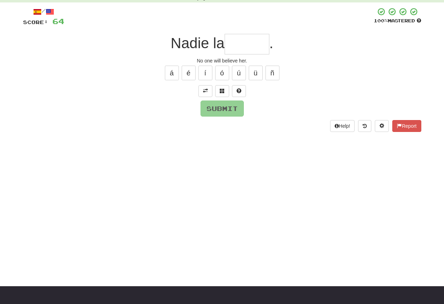
click at [234, 42] on input "text" at bounding box center [246, 44] width 45 height 21
click at [172, 75] on button "á" at bounding box center [172, 73] width 14 height 15
type input "******"
click at [208, 106] on button "Submit" at bounding box center [221, 109] width 43 height 16
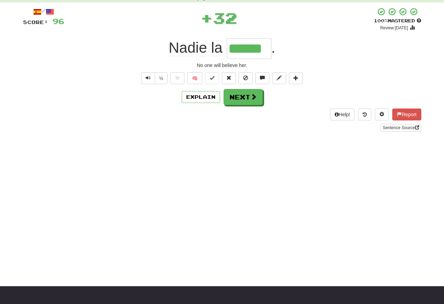
click at [147, 76] on span "Text-to-speech controls" at bounding box center [148, 77] width 5 height 5
click at [148, 80] on span "Text-to-speech controls" at bounding box center [148, 77] width 5 height 5
click at [152, 79] on button "Text-to-speech controls" at bounding box center [148, 78] width 14 height 12
click at [148, 78] on span "Text-to-speech controls" at bounding box center [148, 77] width 5 height 5
click at [148, 75] on button "Text-to-speech controls" at bounding box center [148, 78] width 14 height 12
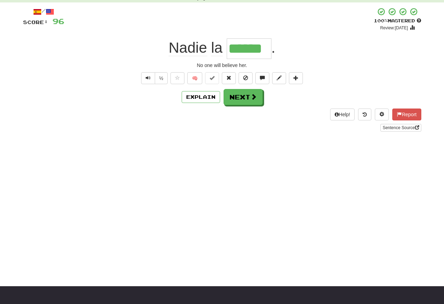
click at [146, 79] on span "Text-to-speech controls" at bounding box center [148, 77] width 5 height 5
click at [233, 94] on button "Next" at bounding box center [242, 97] width 39 height 16
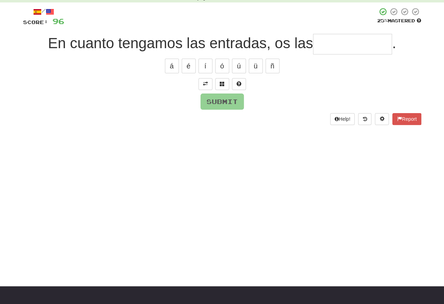
click at [204, 79] on button at bounding box center [205, 84] width 14 height 12
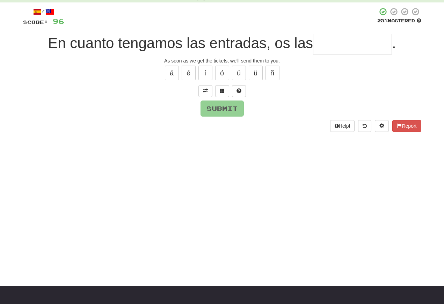
click at [173, 76] on button "á" at bounding box center [172, 73] width 14 height 15
type input "*"
type input "**********"
click at [214, 118] on div "**********" at bounding box center [222, 69] width 398 height 124
click at [154, 85] on div at bounding box center [222, 91] width 398 height 12
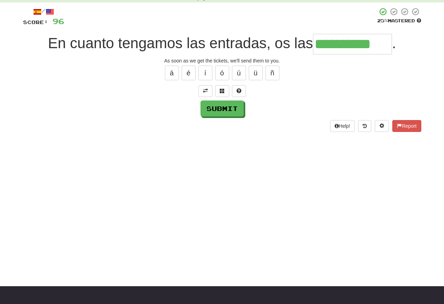
click at [218, 109] on button "Submit" at bounding box center [221, 109] width 43 height 16
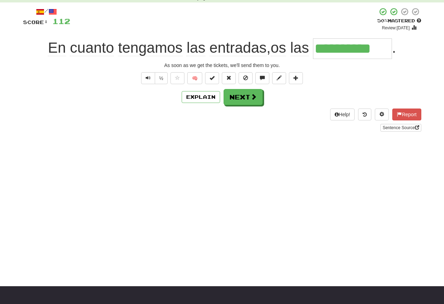
click at [149, 79] on span "Text-to-speech controls" at bounding box center [148, 77] width 5 height 5
click at [147, 79] on span "Text-to-speech controls" at bounding box center [148, 77] width 5 height 5
click at [147, 82] on button "Text-to-speech controls" at bounding box center [148, 78] width 14 height 12
click at [149, 79] on span "Text-to-speech controls" at bounding box center [148, 77] width 5 height 5
click at [146, 82] on button "Text-to-speech controls" at bounding box center [148, 78] width 14 height 12
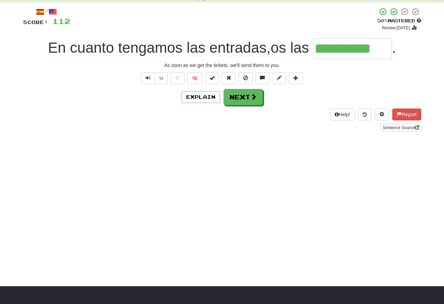
click at [150, 80] on button "Text-to-speech controls" at bounding box center [148, 78] width 14 height 12
click at [237, 97] on button "Next" at bounding box center [242, 97] width 39 height 16
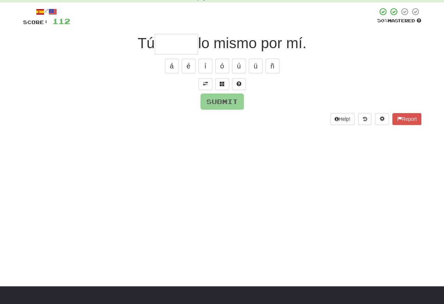
click at [206, 83] on span at bounding box center [205, 83] width 5 height 5
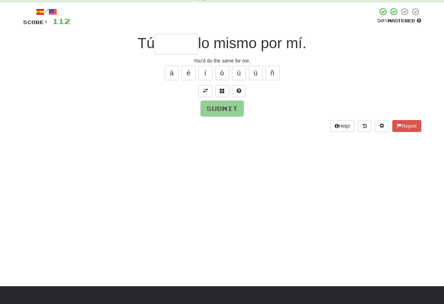
click at [158, 48] on input "text" at bounding box center [176, 44] width 43 height 21
click at [205, 75] on button "í" at bounding box center [205, 73] width 14 height 15
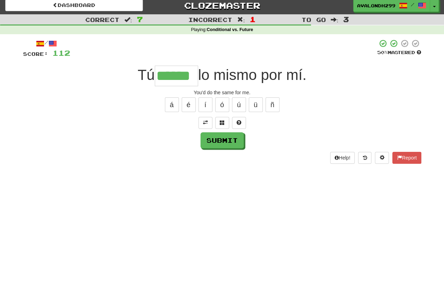
scroll to position [0, 0]
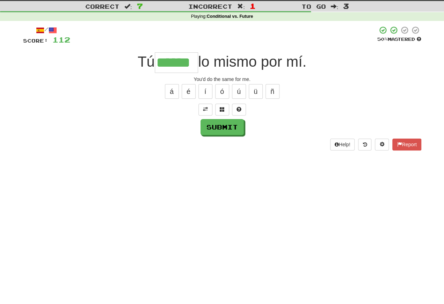
type input "******"
click at [213, 136] on button "Submit" at bounding box center [221, 144] width 43 height 16
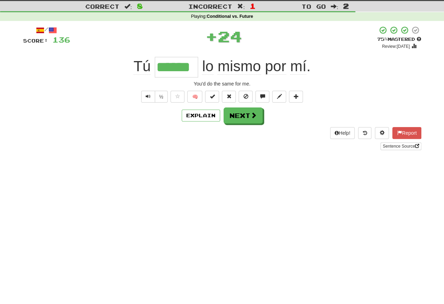
scroll to position [17, 0]
click at [149, 97] on span "Text-to-speech controls" at bounding box center [148, 96] width 5 height 5
click at [148, 98] on span "Text-to-speech controls" at bounding box center [148, 96] width 5 height 5
click at [147, 95] on span "Text-to-speech controls" at bounding box center [148, 96] width 5 height 5
click at [146, 97] on span "Text-to-speech controls" at bounding box center [148, 96] width 5 height 5
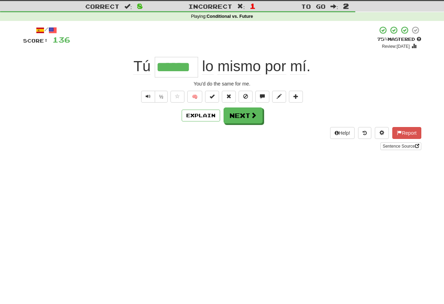
click at [148, 102] on button "Text-to-speech controls" at bounding box center [148, 97] width 14 height 12
click at [147, 97] on span "Text-to-speech controls" at bounding box center [148, 96] width 5 height 5
click at [146, 96] on span "Text-to-speech controls" at bounding box center [148, 96] width 5 height 5
click at [149, 99] on span "Text-to-speech controls" at bounding box center [148, 96] width 5 height 5
click at [148, 96] on span "Text-to-speech controls" at bounding box center [148, 96] width 5 height 5
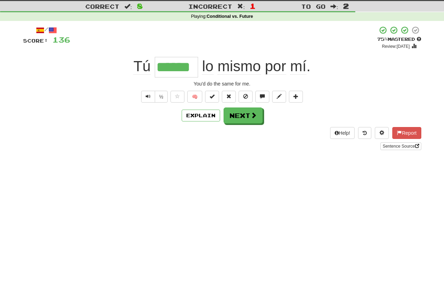
click at [150, 97] on button "Text-to-speech controls" at bounding box center [148, 97] width 14 height 12
click at [236, 114] on button "Next" at bounding box center [242, 116] width 39 height 16
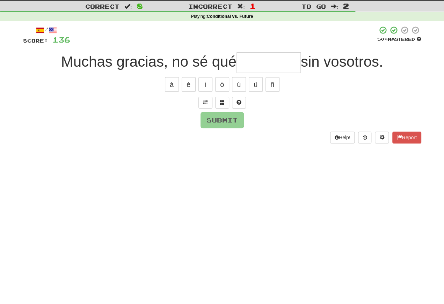
click at [204, 101] on span at bounding box center [205, 102] width 5 height 5
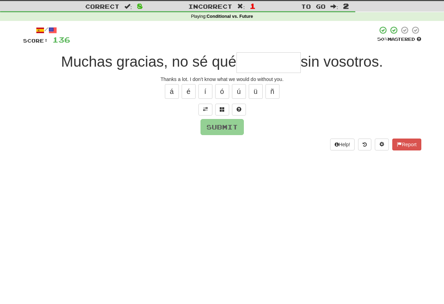
click at [248, 61] on input "text" at bounding box center [268, 62] width 64 height 21
click at [207, 90] on button "í" at bounding box center [205, 91] width 14 height 15
type input "********"
click at [215, 122] on button "Submit" at bounding box center [221, 127] width 43 height 16
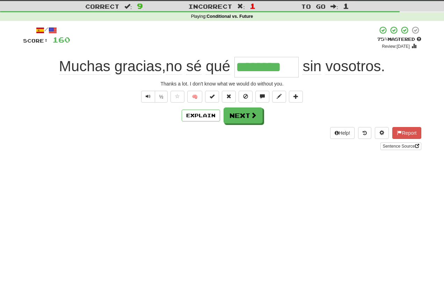
click at [147, 98] on span "Text-to-speech controls" at bounding box center [148, 96] width 5 height 5
click at [148, 97] on span "Text-to-speech controls" at bounding box center [148, 96] width 5 height 5
click at [150, 97] on button "Text-to-speech controls" at bounding box center [148, 97] width 14 height 12
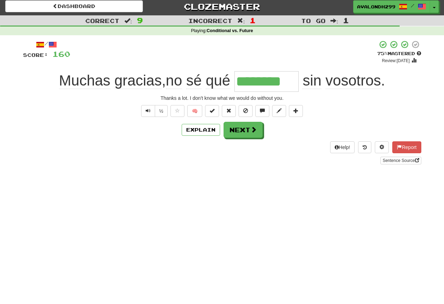
scroll to position [2, 0]
click at [148, 109] on span "Text-to-speech controls" at bounding box center [148, 110] width 5 height 5
click at [149, 109] on span "Text-to-speech controls" at bounding box center [148, 110] width 5 height 5
click at [151, 110] on button "Text-to-speech controls" at bounding box center [148, 111] width 14 height 12
click at [150, 110] on button "Text-to-speech controls" at bounding box center [148, 111] width 14 height 12
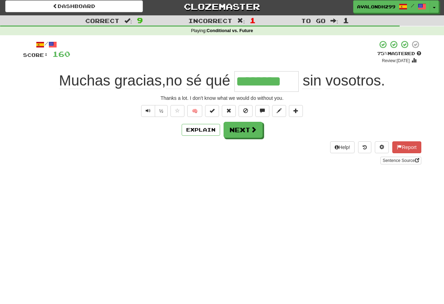
click at [148, 111] on span "Text-to-speech controls" at bounding box center [148, 110] width 5 height 5
click at [150, 111] on button "Text-to-speech controls" at bounding box center [148, 111] width 14 height 12
click at [149, 108] on span "Text-to-speech controls" at bounding box center [148, 110] width 5 height 5
click at [152, 111] on button "Text-to-speech controls" at bounding box center [148, 111] width 14 height 12
click at [151, 110] on button "Text-to-speech controls" at bounding box center [148, 111] width 14 height 12
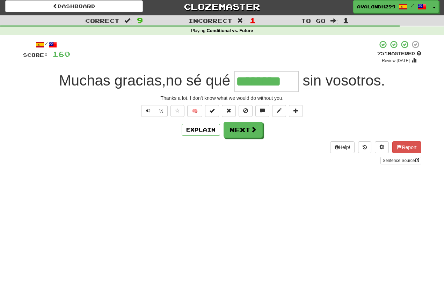
click at [154, 109] on button "Text-to-speech controls" at bounding box center [148, 111] width 14 height 12
click at [151, 110] on button "Text-to-speech controls" at bounding box center [148, 111] width 14 height 12
click at [153, 112] on button "Text-to-speech controls" at bounding box center [148, 111] width 14 height 12
click at [241, 128] on button "Next" at bounding box center [242, 130] width 39 height 16
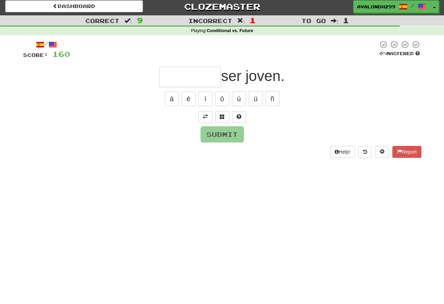
click at [207, 115] on span at bounding box center [205, 116] width 5 height 5
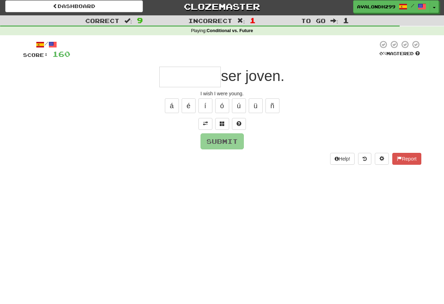
click at [170, 82] on input "text" at bounding box center [189, 77] width 61 height 21
click at [186, 107] on button "é" at bounding box center [189, 105] width 14 height 15
click at [209, 105] on button "í" at bounding box center [205, 105] width 14 height 15
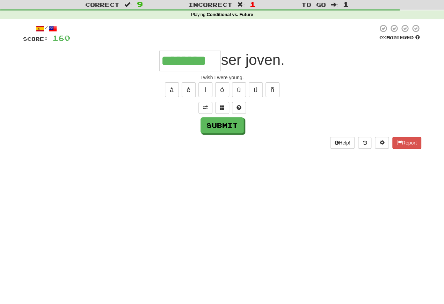
click at [217, 133] on button "Submit" at bounding box center [221, 141] width 43 height 16
type input "********"
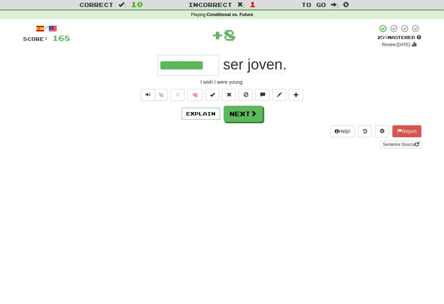
scroll to position [19, 0]
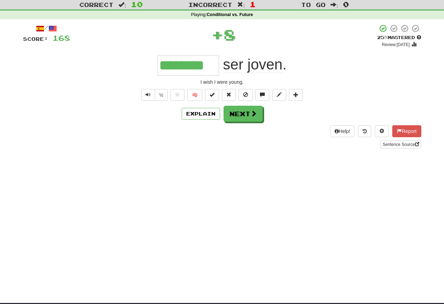
click at [148, 97] on span "Text-to-speech controls" at bounding box center [148, 94] width 5 height 5
click at [148, 95] on span "Text-to-speech controls" at bounding box center [148, 94] width 5 height 5
click at [147, 96] on span "Text-to-speech controls" at bounding box center [148, 94] width 5 height 5
click at [144, 95] on button "Text-to-speech controls" at bounding box center [148, 95] width 14 height 12
click at [148, 96] on span "Text-to-speech controls" at bounding box center [148, 94] width 5 height 5
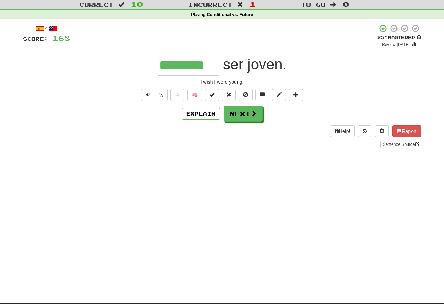
click at [149, 93] on span "Text-to-speech controls" at bounding box center [148, 94] width 5 height 5
click at [148, 93] on span "Text-to-speech controls" at bounding box center [148, 94] width 5 height 5
click at [239, 114] on button "Next" at bounding box center [242, 114] width 39 height 16
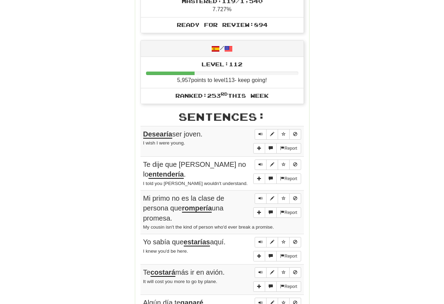
scroll to position [294, 0]
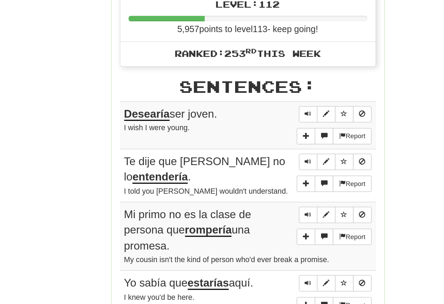
click at [258, 127] on span "Sentence controls" at bounding box center [260, 129] width 4 height 4
click at [255, 124] on button "Sentence controls" at bounding box center [261, 129] width 12 height 10
click at [258, 127] on span "Sentence controls" at bounding box center [260, 129] width 4 height 4
click at [255, 154] on button "Sentence controls" at bounding box center [261, 159] width 12 height 10
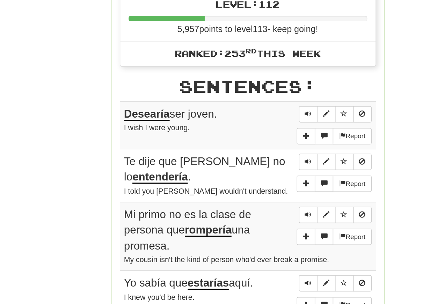
click at [258, 157] on span "Sentence controls" at bounding box center [260, 159] width 4 height 4
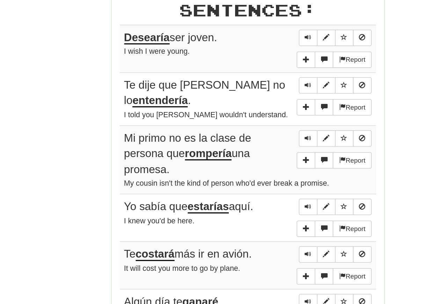
scroll to position [297, 0]
click at [258, 154] on span "Sentence controls" at bounding box center [260, 156] width 4 height 4
click at [258, 188] on span "Sentence controls" at bounding box center [260, 190] width 4 height 4
click at [255, 185] on button "Sentence controls" at bounding box center [261, 190] width 12 height 10
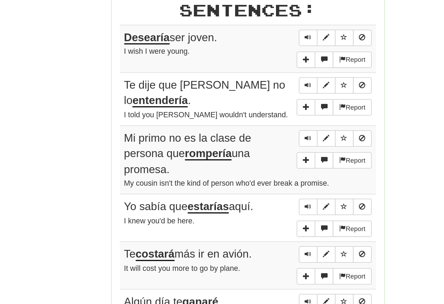
click at [258, 188] on span "Sentence controls" at bounding box center [260, 190] width 4 height 4
click at [258, 231] on span "Sentence controls" at bounding box center [260, 233] width 4 height 4
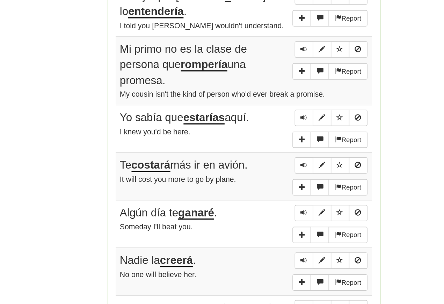
scroll to position [355, 0]
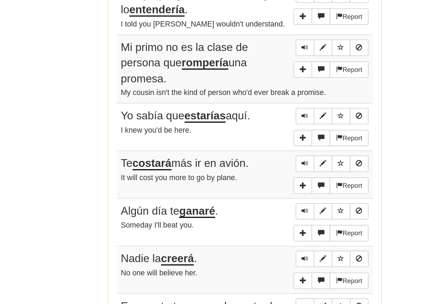
click at [258, 174] on span "Sentence controls" at bounding box center [260, 176] width 4 height 4
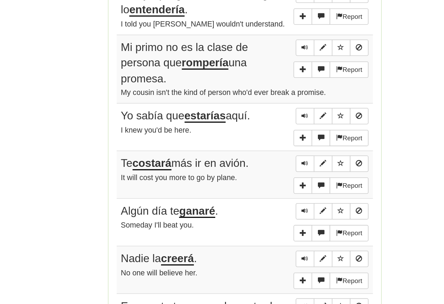
click at [258, 204] on span "Sentence controls" at bounding box center [260, 206] width 4 height 4
click at [255, 201] on button "Sentence controls" at bounding box center [261, 206] width 12 height 10
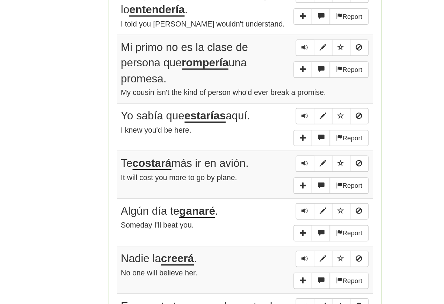
click at [258, 204] on span "Sentence controls" at bounding box center [260, 206] width 4 height 4
click at [258, 234] on span "Sentence controls" at bounding box center [260, 236] width 4 height 4
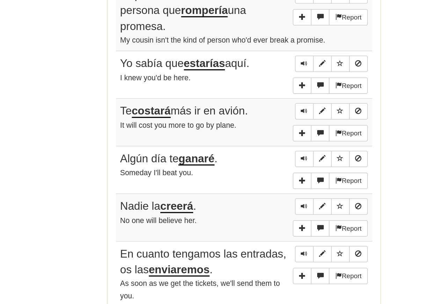
scroll to position [391, 0]
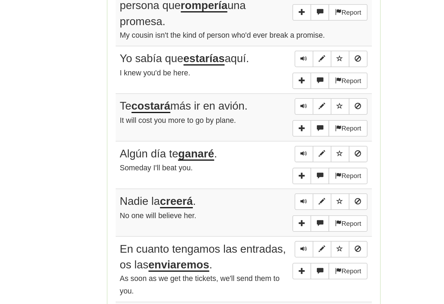
click at [258, 198] on span "Sentence controls" at bounding box center [260, 200] width 4 height 4
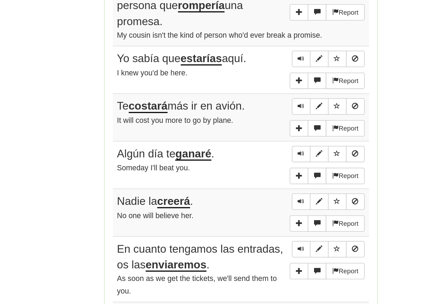
click at [258, 198] on span "Sentence controls" at bounding box center [260, 200] width 4 height 4
click at [258, 228] on span "Sentence controls" at bounding box center [260, 230] width 4 height 4
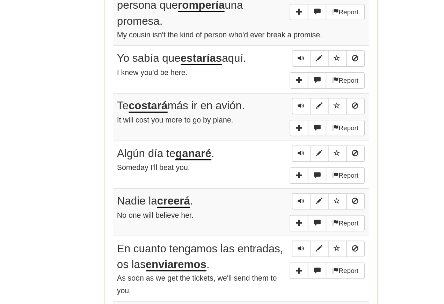
click at [258, 228] on span "Sentence controls" at bounding box center [260, 230] width 4 height 4
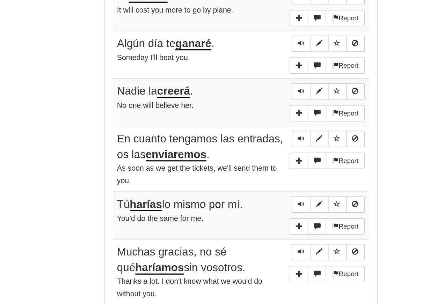
scroll to position [467, 0]
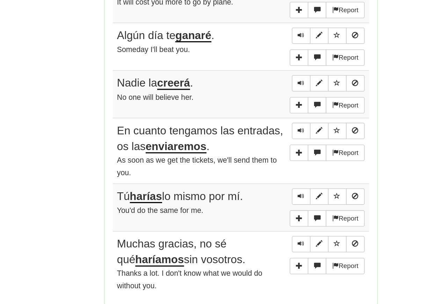
click at [258, 183] on span "Sentence controls" at bounding box center [260, 185] width 4 height 4
click at [258, 225] on span "Sentence controls" at bounding box center [260, 227] width 4 height 4
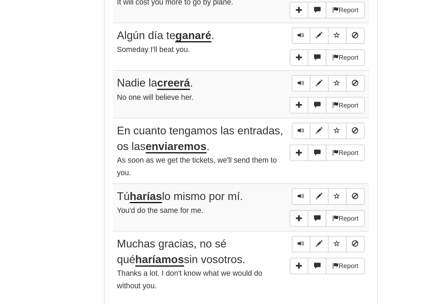
click at [258, 225] on span "Sentence controls" at bounding box center [260, 227] width 4 height 4
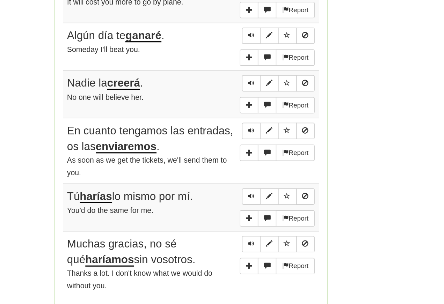
click at [258, 225] on span "Sentence controls" at bounding box center [260, 227] width 4 height 4
click at [258, 255] on span "Sentence controls" at bounding box center [260, 257] width 4 height 4
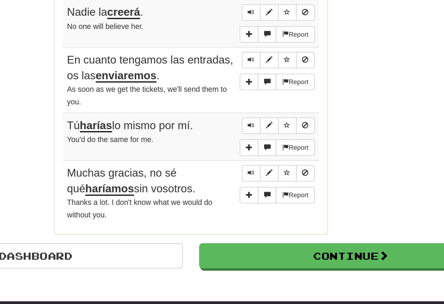
scroll to position [513, 0]
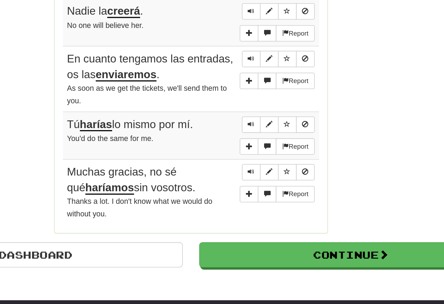
click at [258, 209] on span "Sentence controls" at bounding box center [260, 211] width 4 height 4
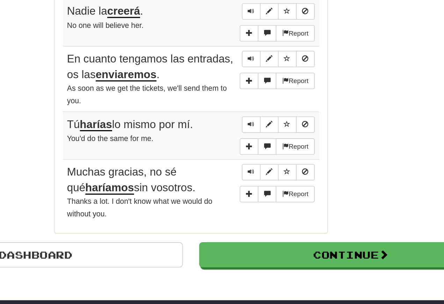
click at [227, 257] on button "Continue" at bounding box center [324, 265] width 194 height 16
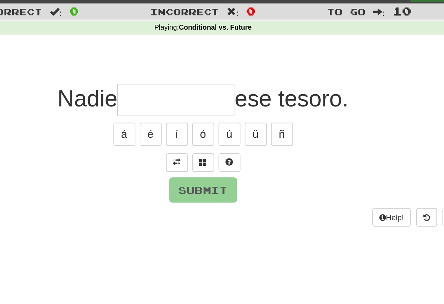
scroll to position [0, 0]
